Goal: Information Seeking & Learning: Learn about a topic

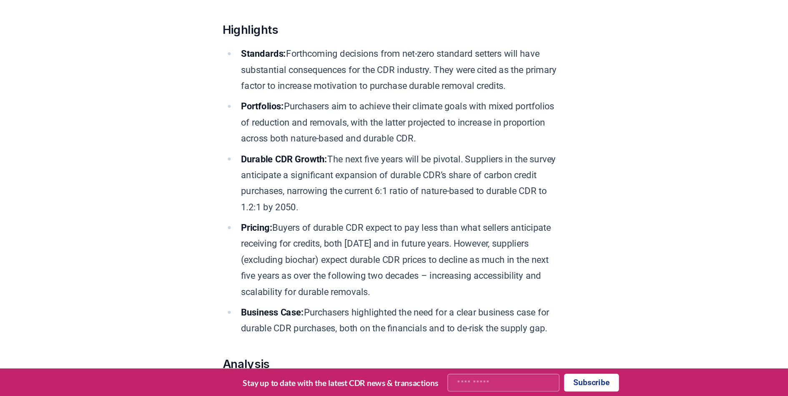
scroll to position [540, 0]
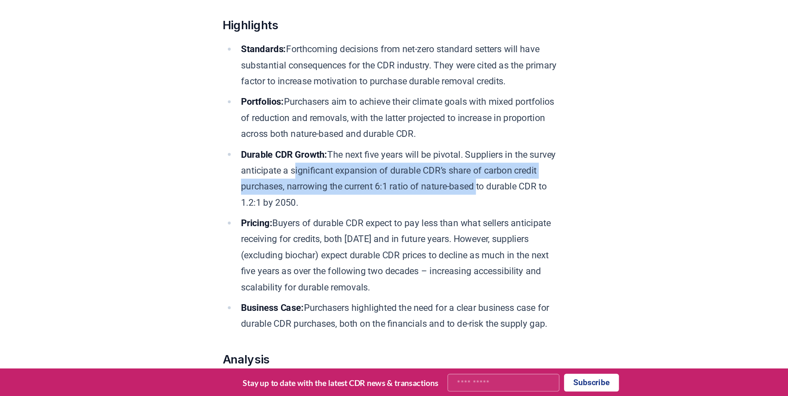
drag, startPoint x: 284, startPoint y: 219, endPoint x: 387, endPoint y: 231, distance: 103.7
click at [387, 231] on li "Durable CDR Growth: The next five years will be pivotal. Suppliers in the surve…" at bounding box center [361, 237] width 233 height 47
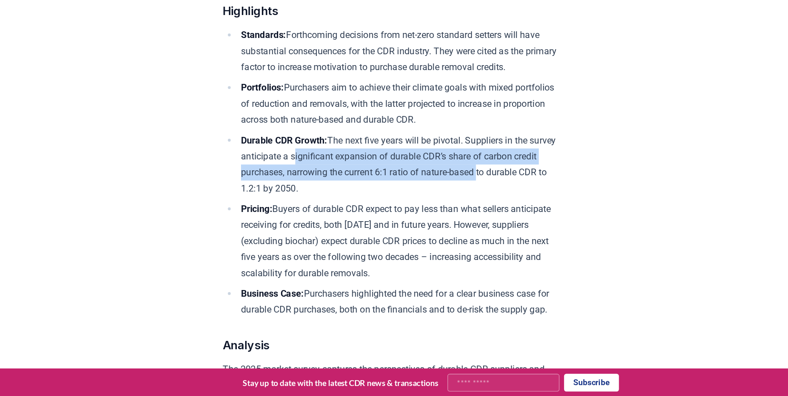
scroll to position [552, 0]
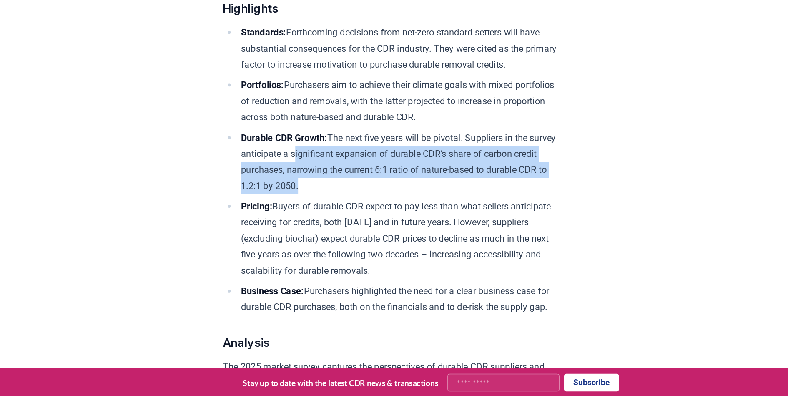
click at [478, 220] on li "Durable CDR Growth: The next five years will be pivotal. Suppliers in the surve…" at bounding box center [361, 225] width 233 height 47
copy li "significant expansion of durable CDR’s share of carbon credit purchases, narrow…"
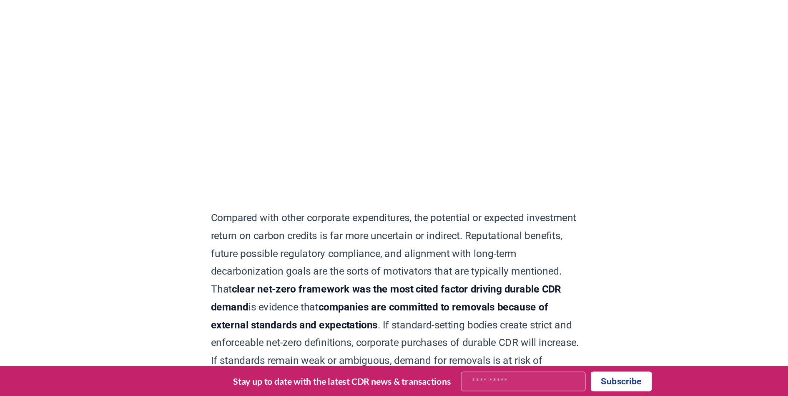
scroll to position [1782, 0]
click at [326, 273] on p "Compared with other corporate expenditures, the potential or expected investmen…" at bounding box center [356, 331] width 244 height 117
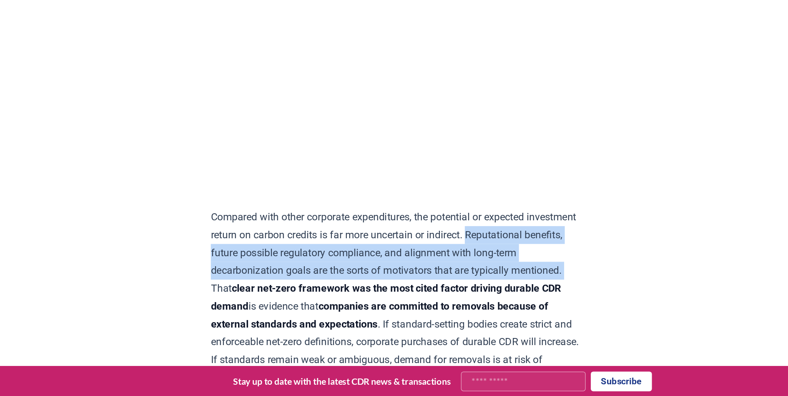
drag, startPoint x: 388, startPoint y: 266, endPoint x: 363, endPoint y: 287, distance: 33.2
click at [363, 287] on p "Compared with other corporate expenditures, the potential or expected investmen…" at bounding box center [356, 331] width 244 height 117
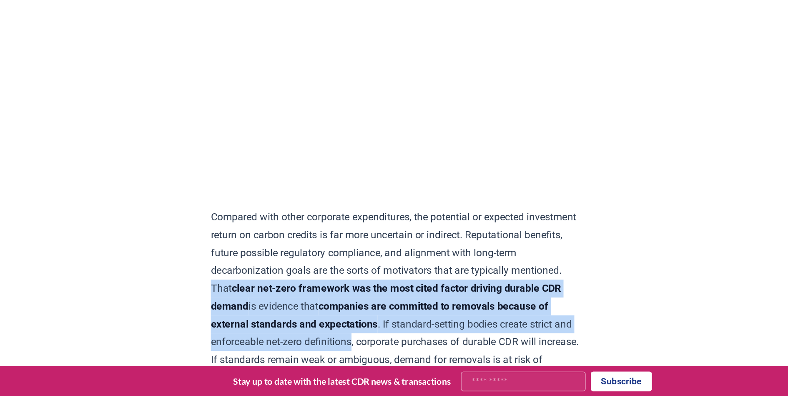
drag, startPoint x: 363, startPoint y: 287, endPoint x: 380, endPoint y: 323, distance: 40.1
click at [380, 323] on p "Compared with other corporate expenditures, the potential or expected investmen…" at bounding box center [356, 331] width 244 height 117
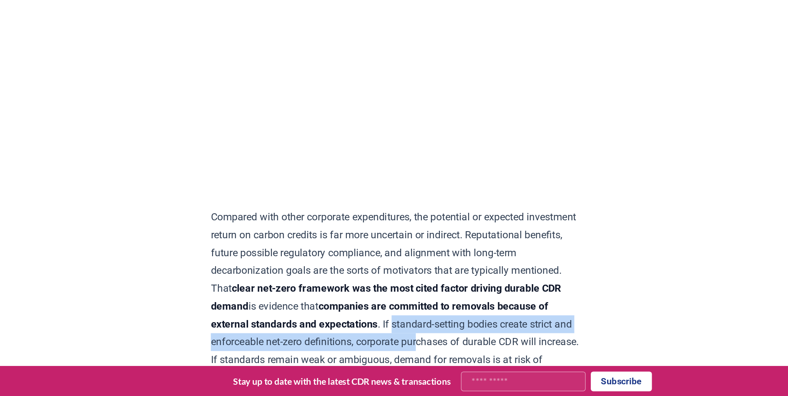
drag, startPoint x: 426, startPoint y: 313, endPoint x: 426, endPoint y: 320, distance: 7.1
click at [426, 320] on p "Compared with other corporate expenditures, the potential or expected investmen…" at bounding box center [356, 331] width 244 height 117
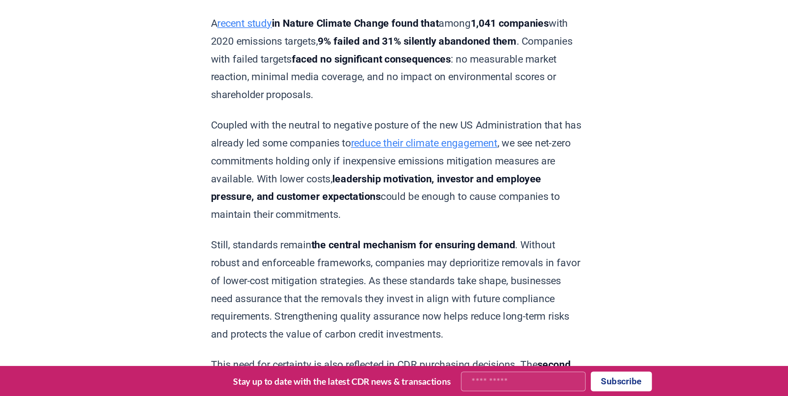
scroll to position [2241, 0]
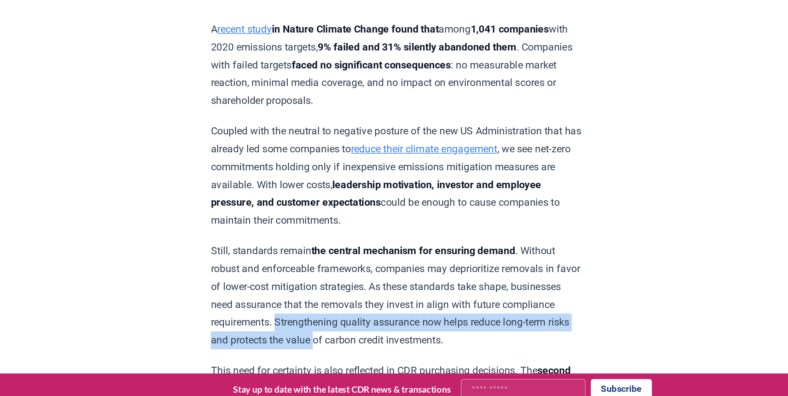
drag, startPoint x: 434, startPoint y: 270, endPoint x: 440, endPoint y: 277, distance: 9.5
click at [440, 290] on p "Still, standards remain the central mechanism for ensuring demand . Without rob…" at bounding box center [356, 325] width 244 height 70
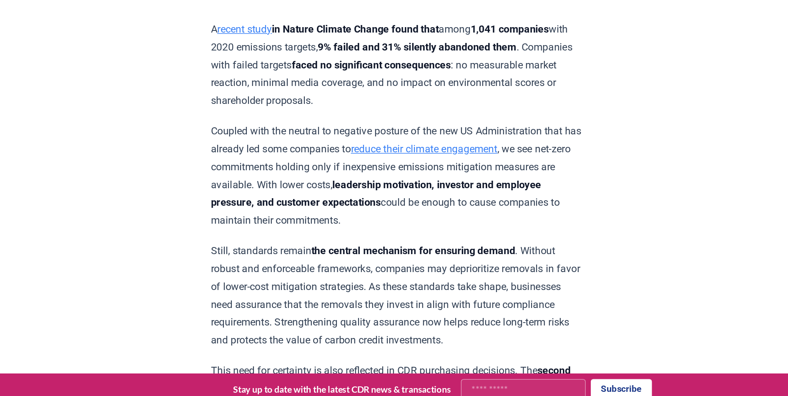
click at [356, 290] on p "Still, standards remain the central mechanism for ensuring demand . Without rob…" at bounding box center [356, 325] width 244 height 70
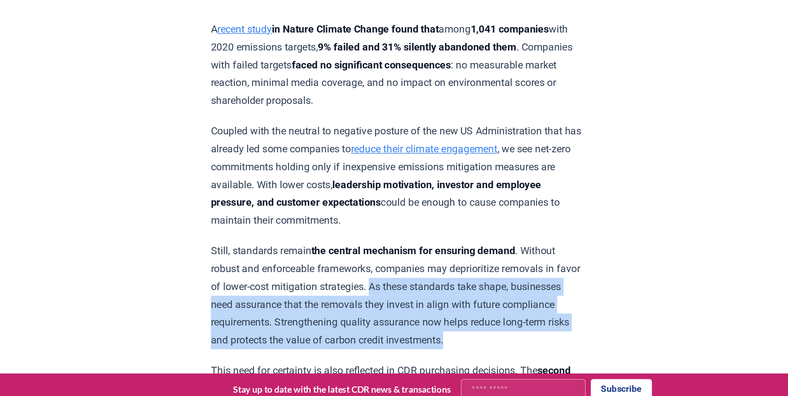
drag, startPoint x: 300, startPoint y: 258, endPoint x: 335, endPoint y: 294, distance: 49.6
click at [335, 294] on p "Still, standards remain the central mechanism for ensuring demand . Without rob…" at bounding box center [356, 325] width 244 height 70
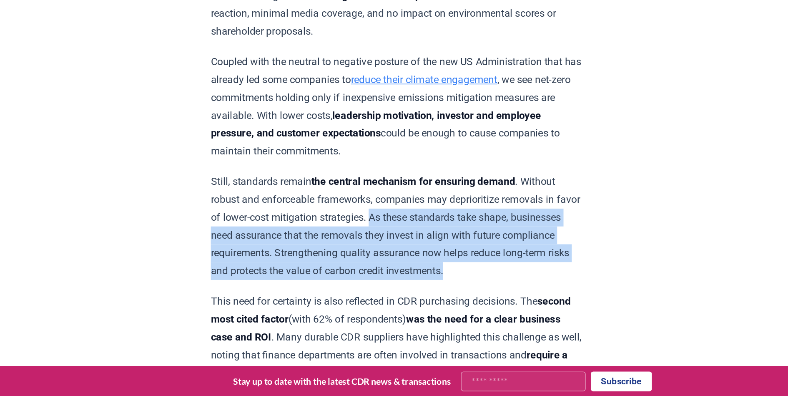
scroll to position [2282, 0]
